Goal: Leave review/rating: Leave review/rating

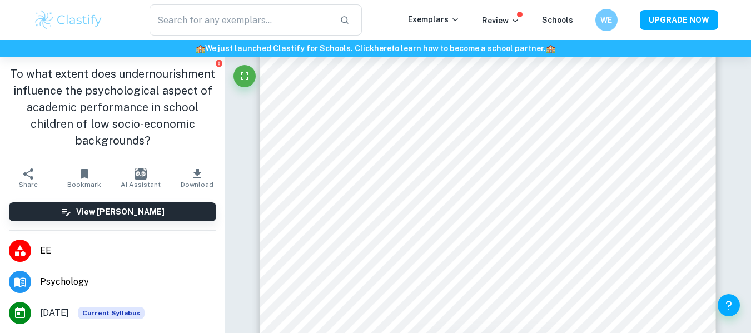
scroll to position [2708, 0]
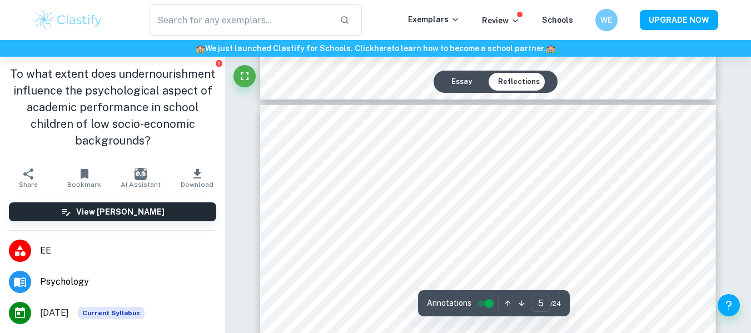
type input "4"
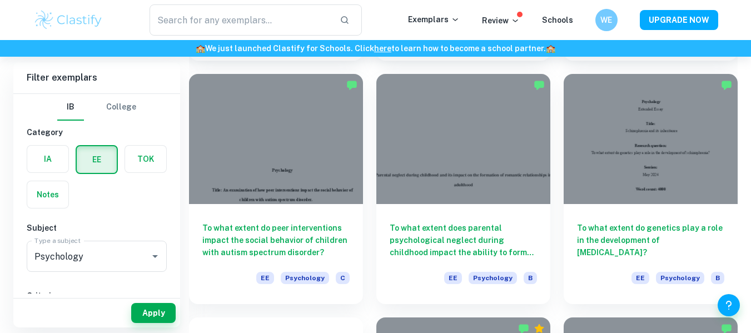
scroll to position [326, 0]
